Goal: Information Seeking & Learning: Learn about a topic

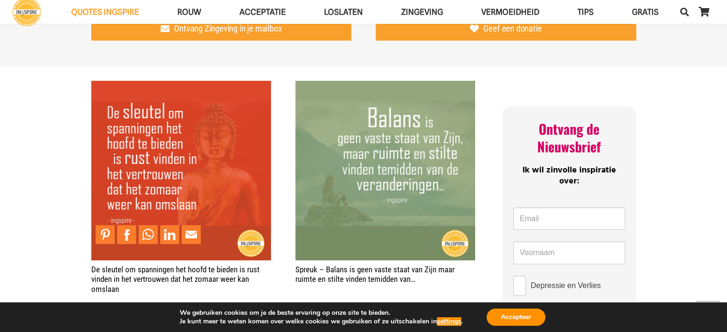
scroll to position [382, 0]
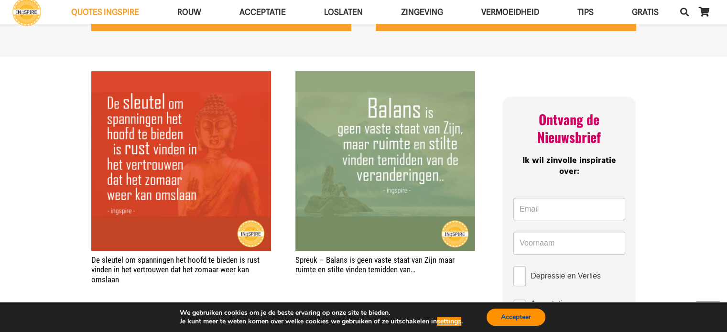
click at [505, 311] on button "Accepteer" at bounding box center [515, 317] width 59 height 17
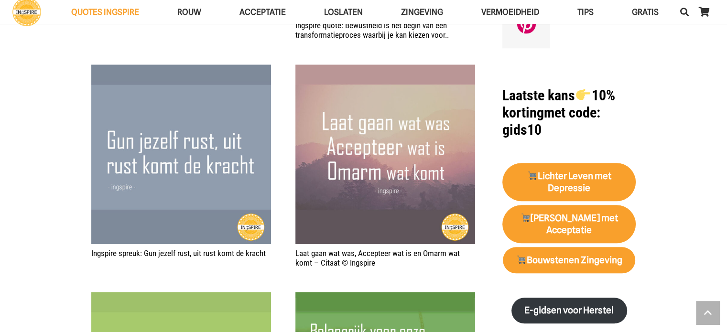
scroll to position [860, 0]
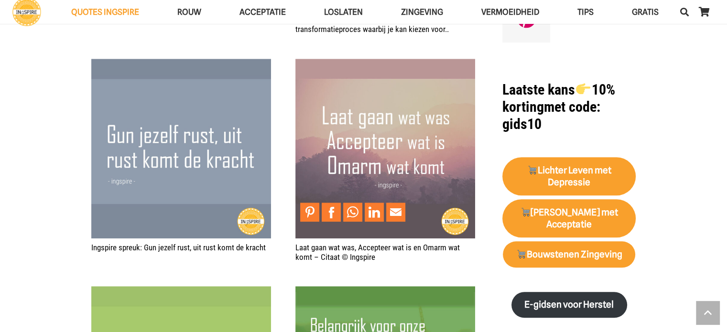
click at [399, 133] on img "Laat gaan wat was, Accepteer wat is en Omarm wat komt – Citaat © Ingspire" at bounding box center [385, 149] width 180 height 180
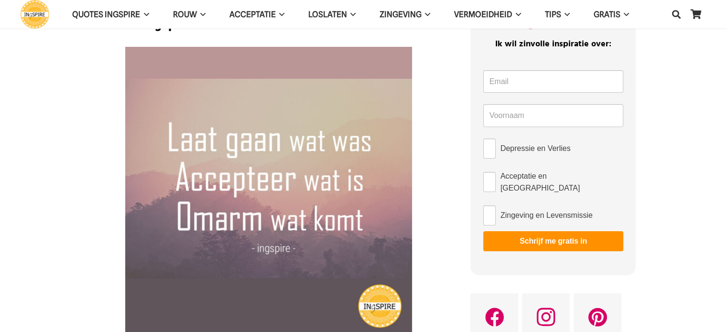
scroll to position [48, 0]
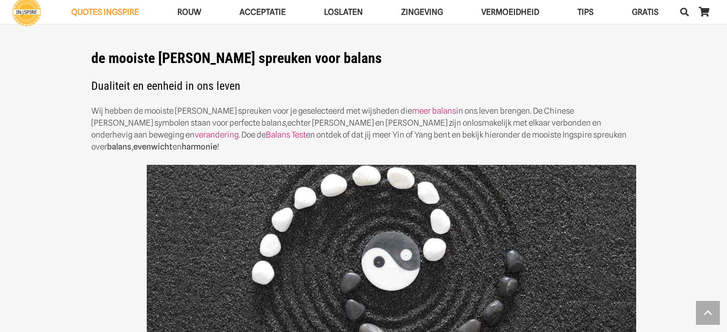
scroll to position [860, 0]
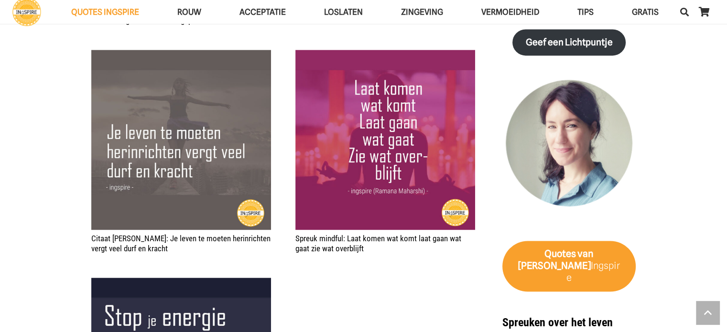
scroll to position [1337, 0]
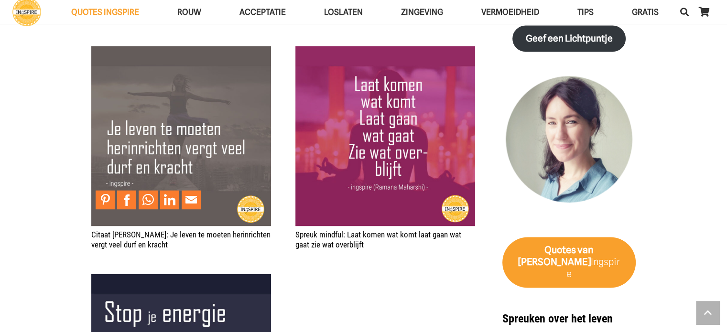
click at [172, 80] on img "Citaat Inge van Ingspire: Je leven te moeten herinrichten vergt veel durf en kr…" at bounding box center [181, 136] width 180 height 180
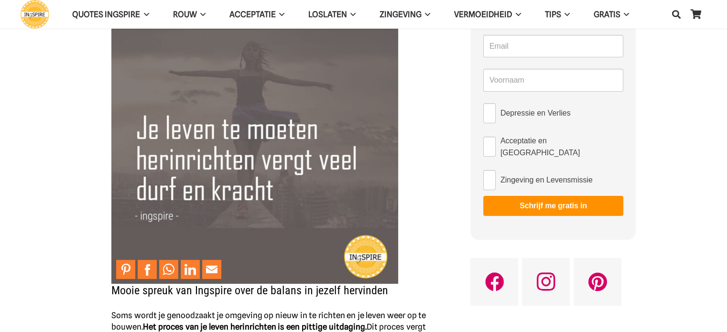
scroll to position [96, 0]
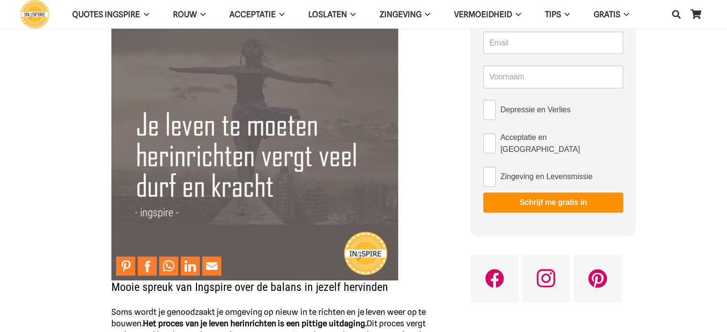
drag, startPoint x: 104, startPoint y: 32, endPoint x: 326, endPoint y: 147, distance: 250.6
click at [326, 147] on div "Mooie spreuk van Ingspire over de balans in jezelf hervinden Soms wordt je geno…" at bounding box center [268, 333] width 339 height 679
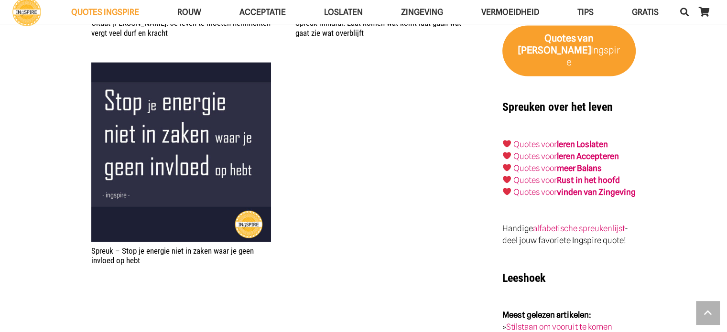
scroll to position [1529, 0]
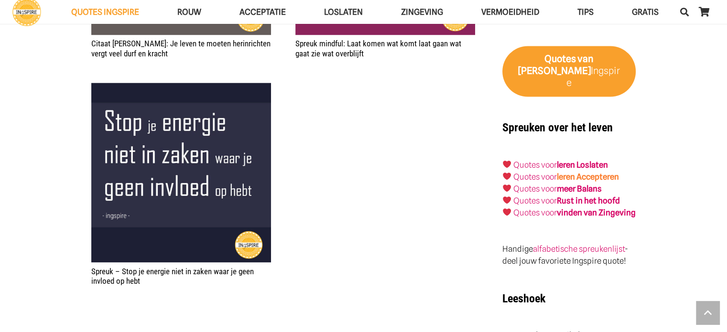
click at [596, 172] on link "leren Accepteren" at bounding box center [587, 177] width 62 height 10
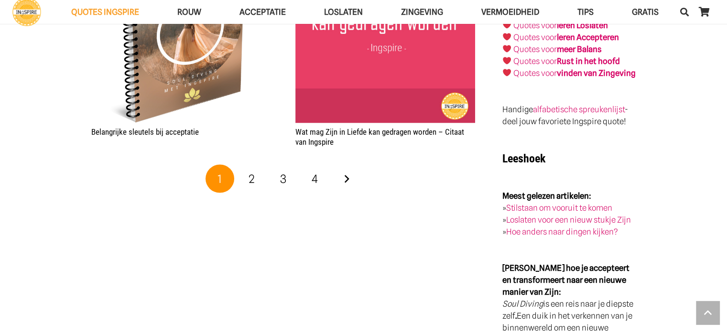
scroll to position [1863, 0]
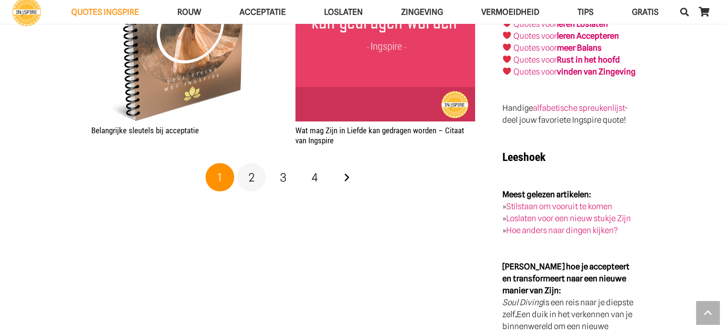
click at [250, 173] on span "2" at bounding box center [251, 178] width 6 height 14
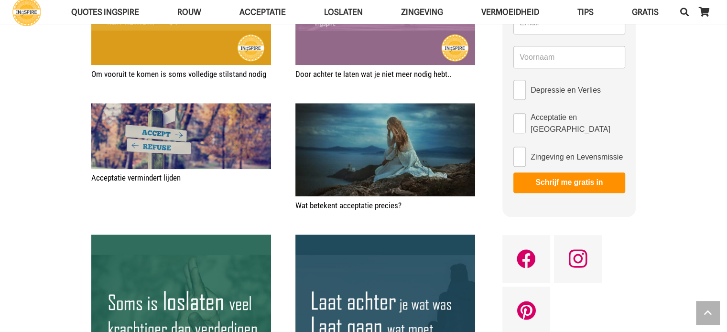
scroll to position [764, 0]
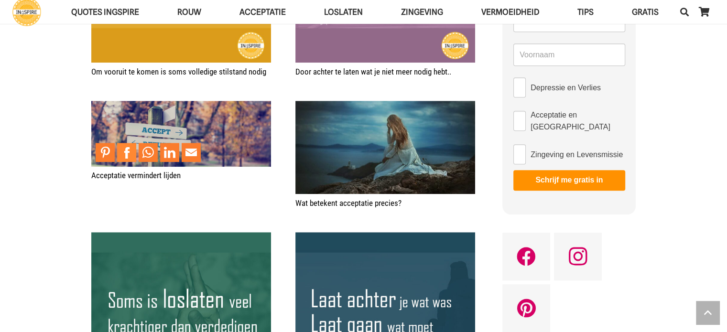
click at [128, 143] on link "Share to Facebook" at bounding box center [126, 152] width 19 height 19
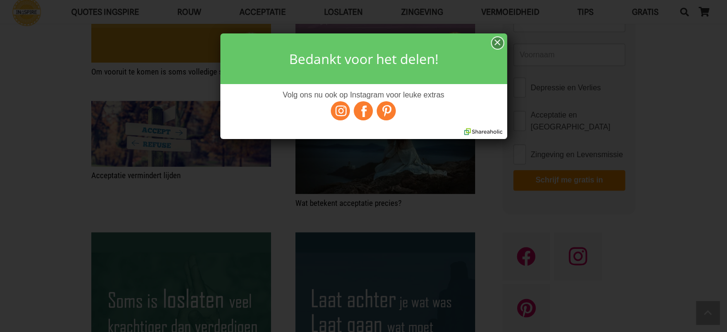
click at [497, 43] on div "×" at bounding box center [497, 43] width 11 height 12
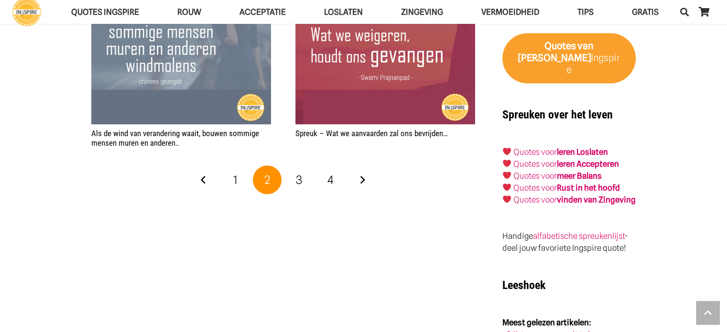
scroll to position [1767, 0]
